Goal: Find specific page/section: Find specific page/section

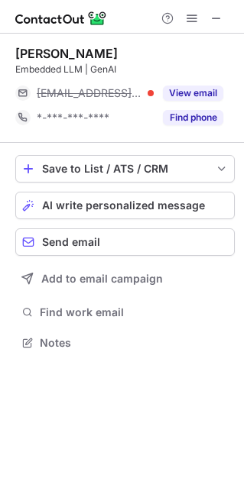
scroll to position [332, 244]
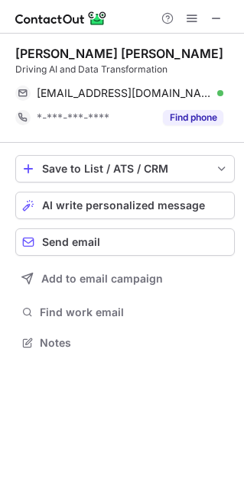
scroll to position [332, 244]
